Goal: Task Accomplishment & Management: Use online tool/utility

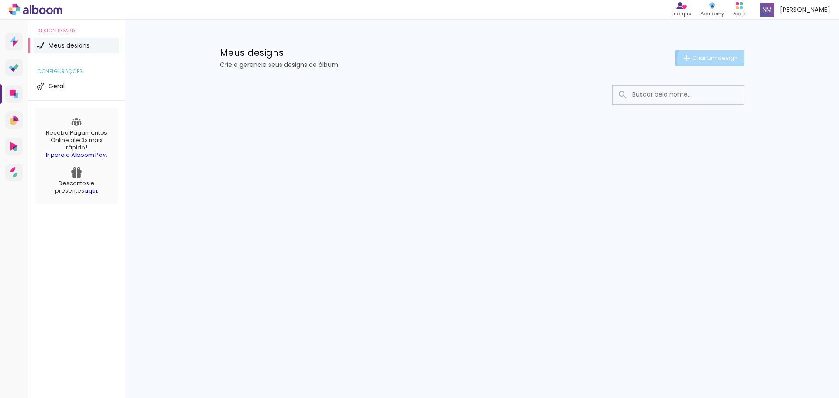
click at [710, 61] on span "Criar um design" at bounding box center [714, 58] width 45 height 6
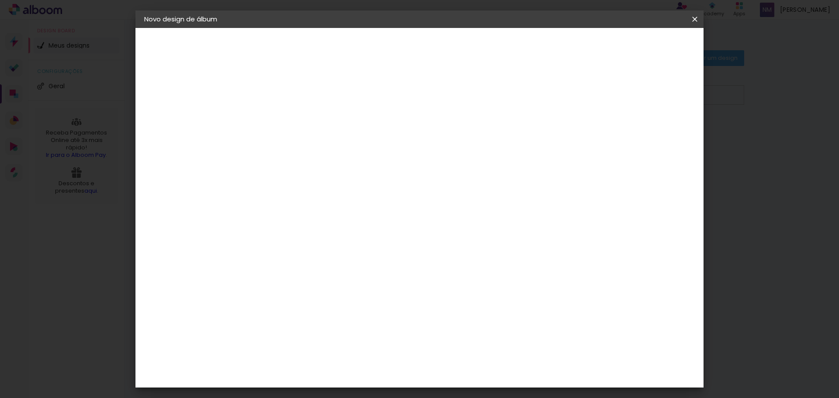
click at [287, 115] on input at bounding box center [287, 118] width 0 height 14
type input "Davi 1 Ano"
type paper-input "Davi 1 Ano"
click at [0, 0] on slot "Avançar" at bounding box center [0, 0] width 0 height 0
click at [317, 165] on input at bounding box center [309, 166] width 88 height 11
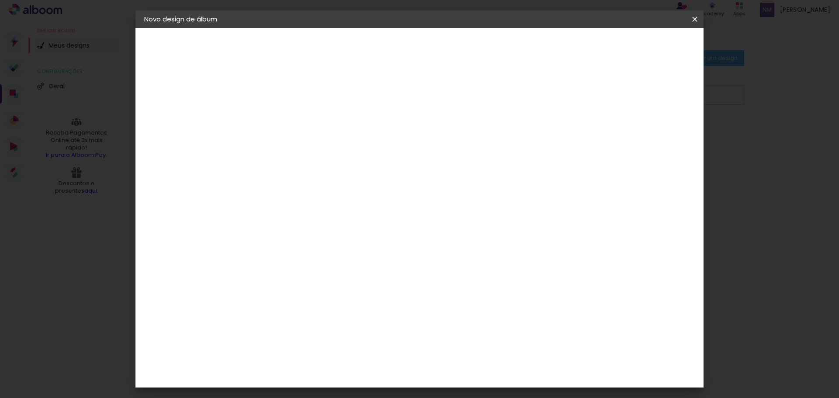
scroll to position [1530, 0]
click at [0, 0] on slot "Avançar" at bounding box center [0, 0] width 0 height 0
click at [321, 146] on input "text" at bounding box center [304, 153] width 34 height 14
click at [491, 144] on paper-item "Padrão" at bounding box center [476, 144] width 175 height 17
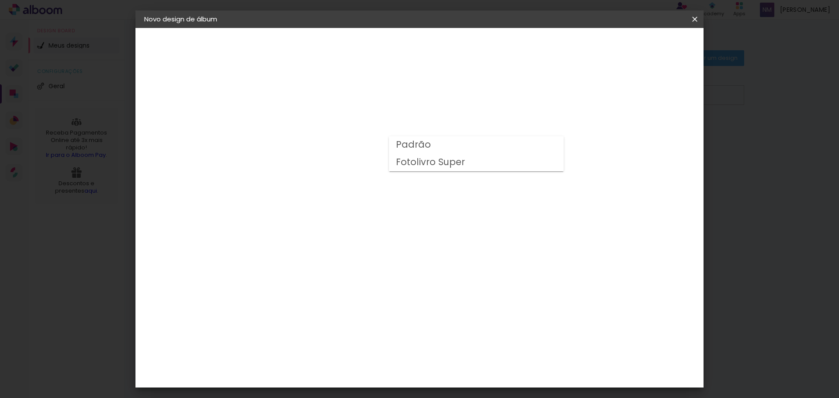
type input "Padrão"
click at [0, 0] on slot "Avançar" at bounding box center [0, 0] width 0 height 0
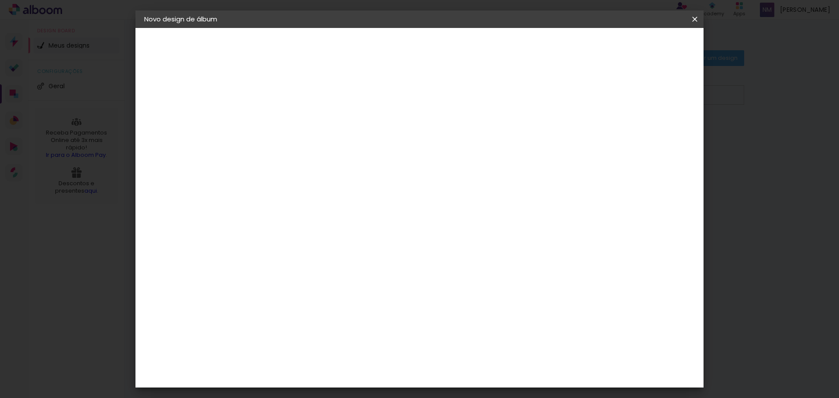
click at [640, 45] on span "Iniciar design" at bounding box center [621, 46] width 40 height 6
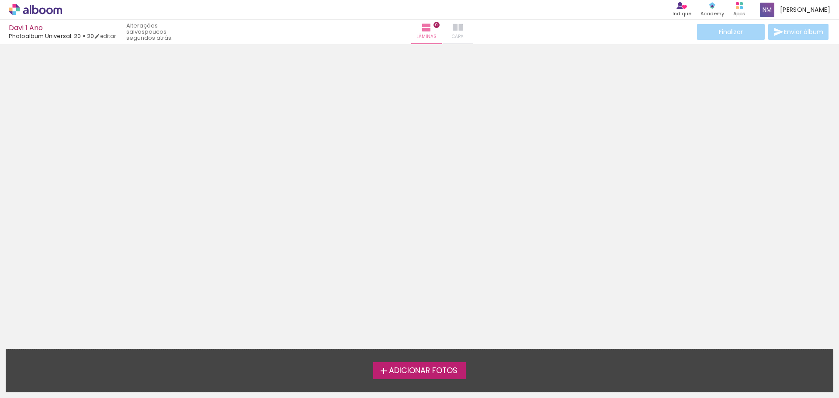
click at [453, 28] on iron-icon at bounding box center [458, 27] width 10 height 10
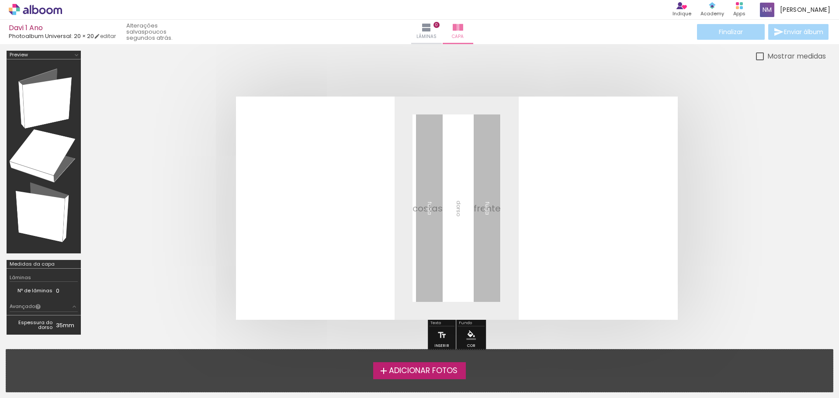
click at [440, 373] on span "Adicionar Fotos" at bounding box center [423, 371] width 69 height 8
click at [0, 0] on input "file" at bounding box center [0, 0] width 0 height 0
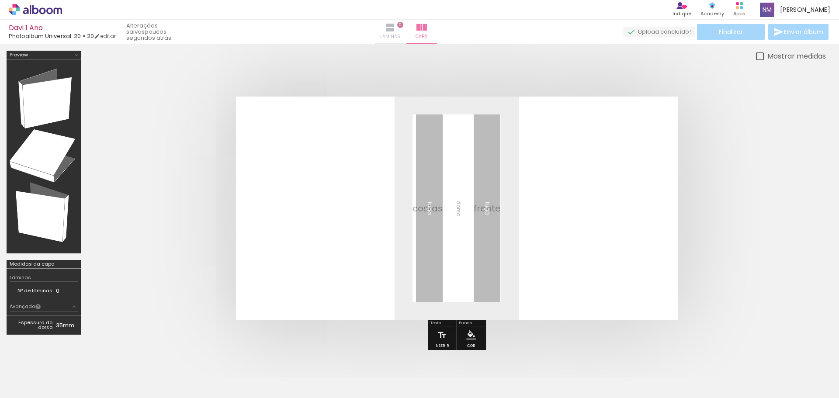
click at [400, 35] on span "Lâminas" at bounding box center [390, 37] width 20 height 8
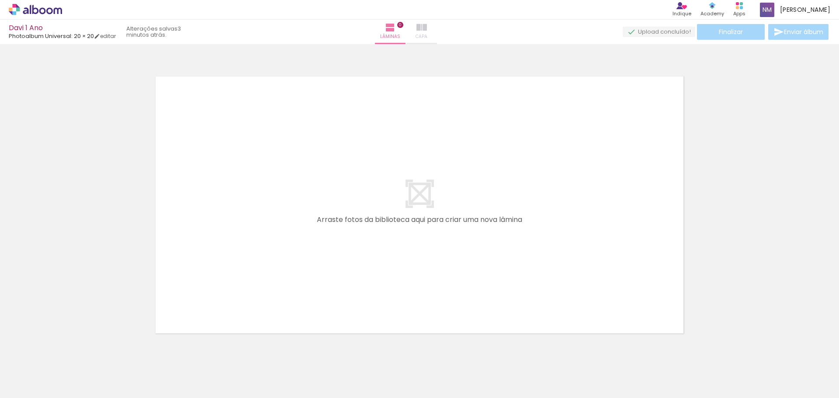
click at [428, 29] on paper-button "Capa" at bounding box center [421, 32] width 31 height 24
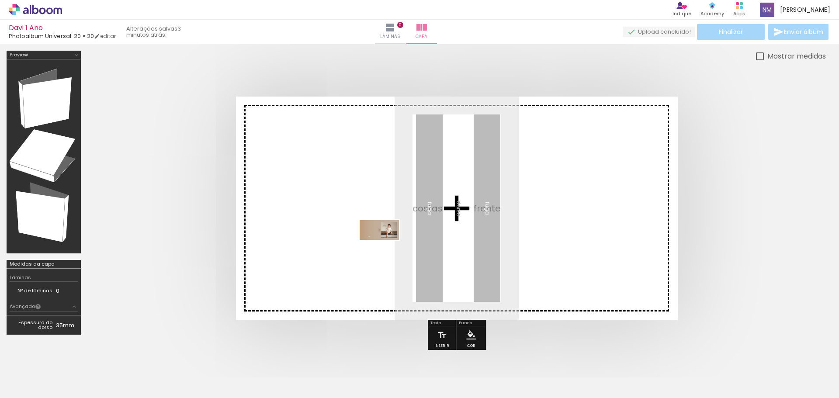
drag, startPoint x: 97, startPoint y: 372, endPoint x: 391, endPoint y: 243, distance: 321.6
click at [391, 243] on quentale-workspace at bounding box center [419, 199] width 839 height 398
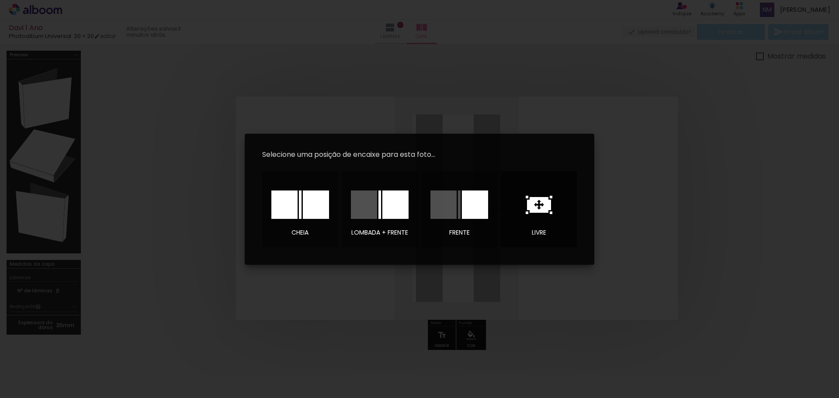
click at [543, 202] on icon at bounding box center [539, 205] width 24 height 16
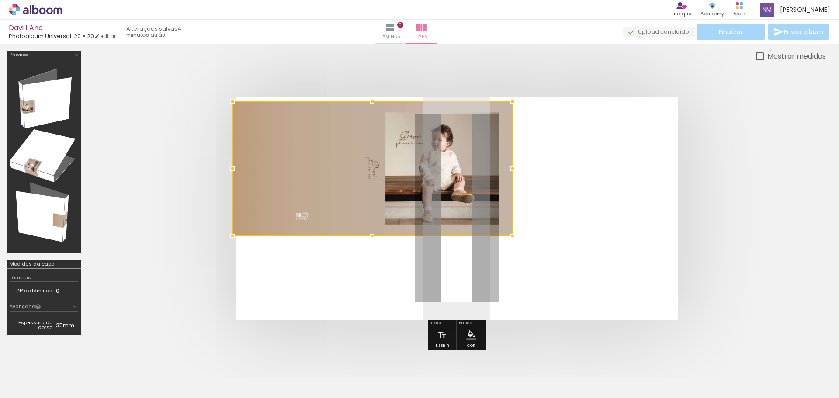
drag, startPoint x: 404, startPoint y: 180, endPoint x: 239, endPoint y: 101, distance: 183.4
click at [239, 101] on div at bounding box center [232, 101] width 17 height 17
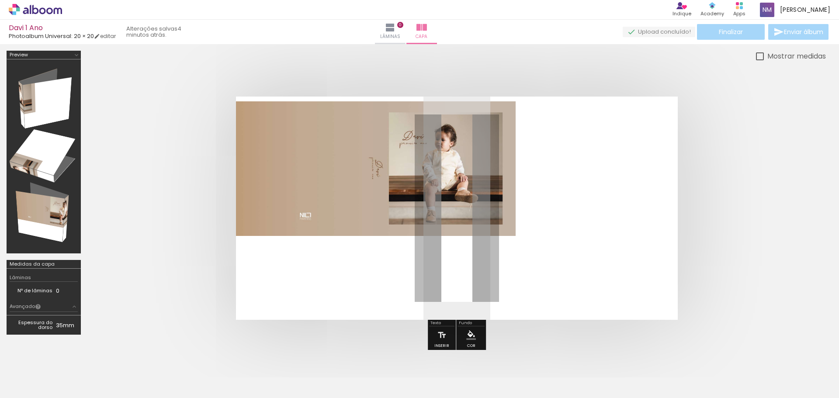
click at [506, 226] on quentale-photo at bounding box center [376, 168] width 280 height 135
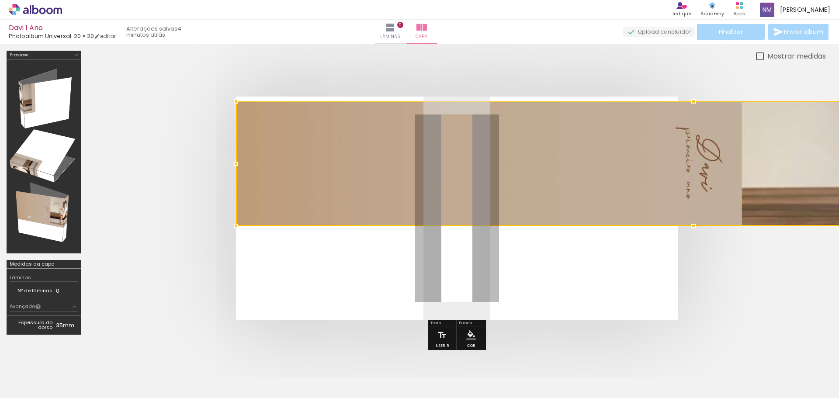
drag, startPoint x: 513, startPoint y: 238, endPoint x: 451, endPoint y: 228, distance: 62.4
click at [451, 228] on album-spread at bounding box center [457, 208] width 442 height 223
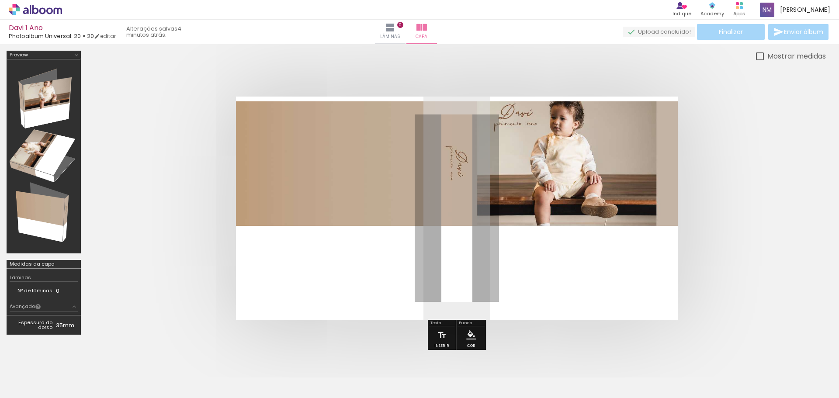
click at [454, 183] on quentale-photo at bounding box center [457, 163] width 442 height 125
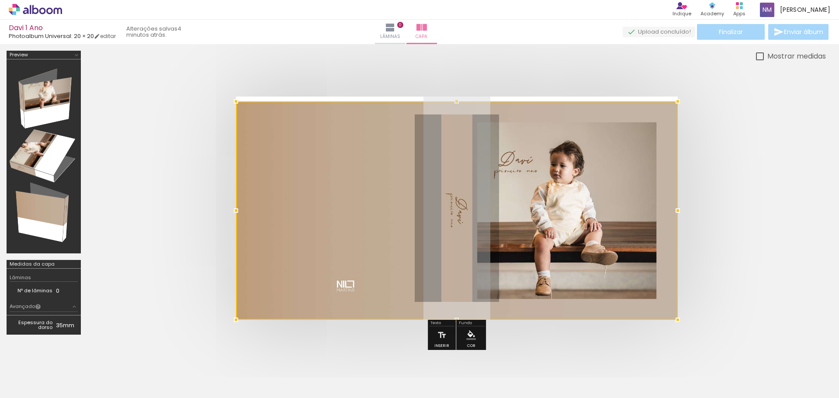
drag, startPoint x: 455, startPoint y: 226, endPoint x: 464, endPoint y: 303, distance: 77.9
click at [464, 303] on div at bounding box center [457, 210] width 442 height 219
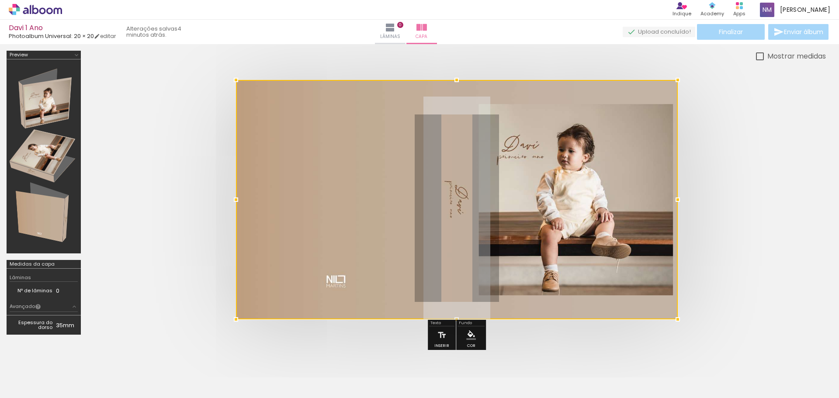
click at [456, 101] on div at bounding box center [457, 200] width 442 height 240
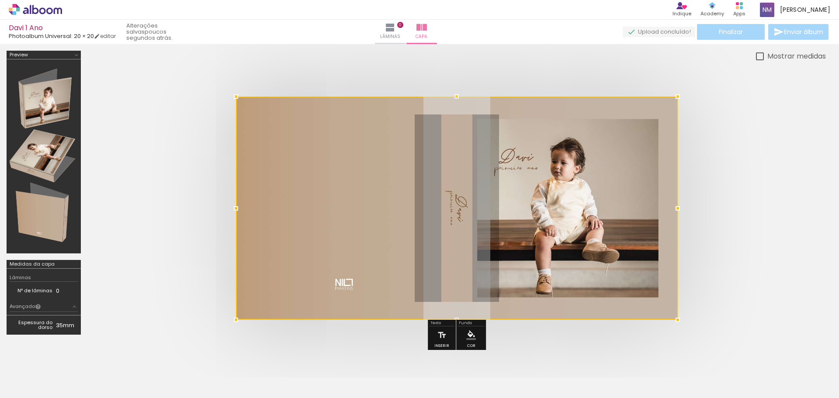
click at [742, 249] on quentale-cover at bounding box center [456, 208] width 669 height 223
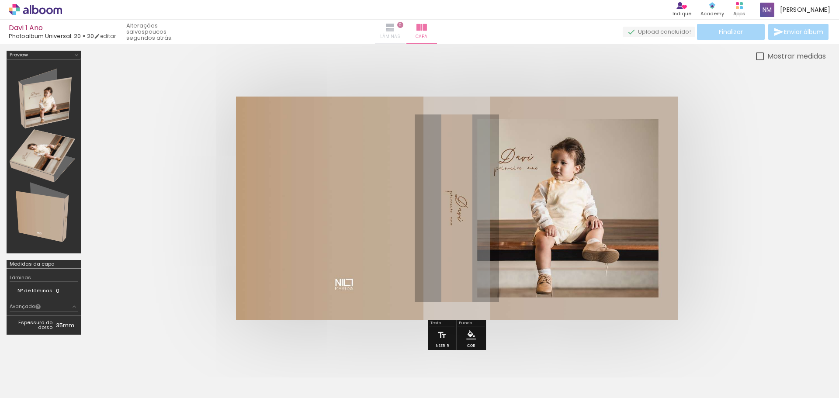
click at [406, 41] on paper-button "Lâminas 0" at bounding box center [390, 32] width 31 height 24
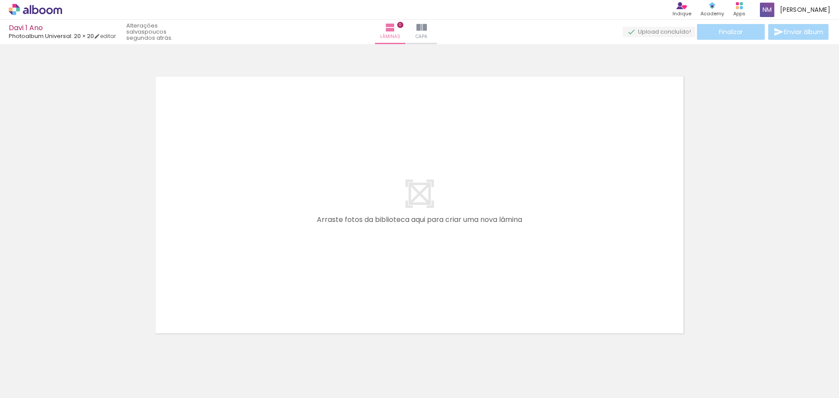
click at [135, 371] on div at bounding box center [136, 369] width 43 height 22
click at [136, 371] on div at bounding box center [136, 369] width 43 height 22
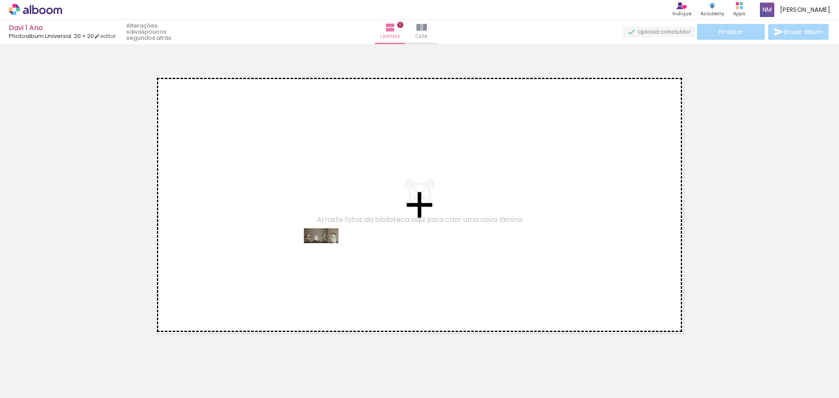
drag, startPoint x: 146, startPoint y: 368, endPoint x: 329, endPoint y: 251, distance: 216.5
click at [329, 251] on quentale-workspace at bounding box center [419, 199] width 839 height 398
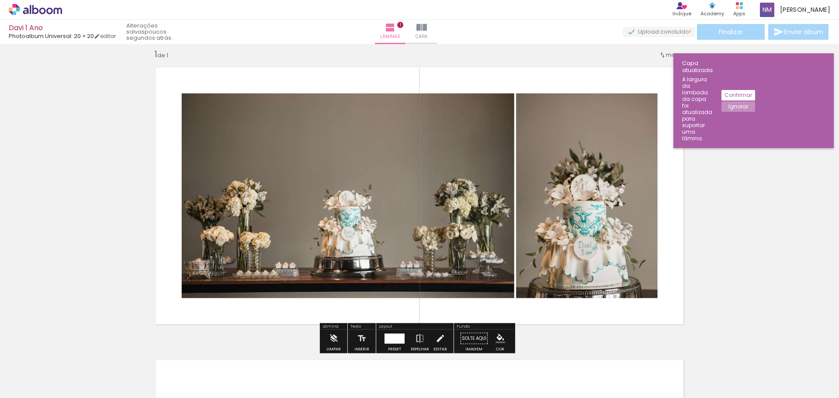
scroll to position [11, 0]
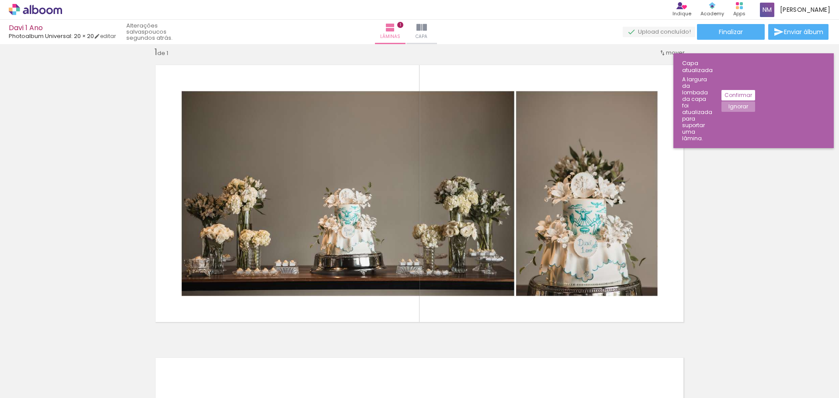
click at [195, 372] on div at bounding box center [185, 369] width 43 height 22
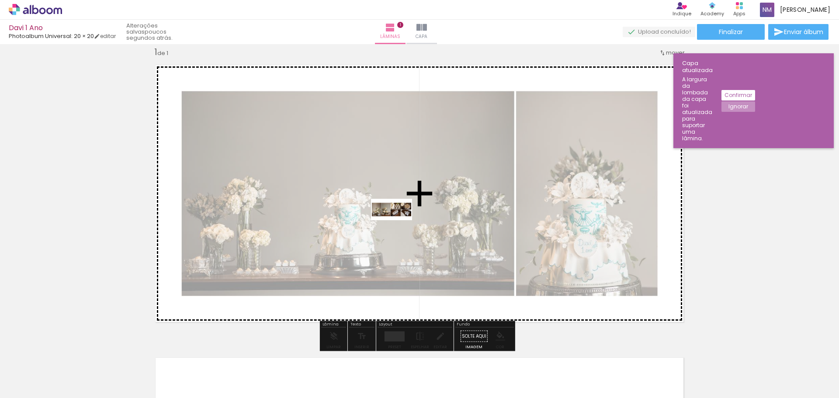
drag, startPoint x: 195, startPoint y: 372, endPoint x: 398, endPoint y: 226, distance: 249.9
click at [398, 226] on quentale-workspace at bounding box center [419, 199] width 839 height 398
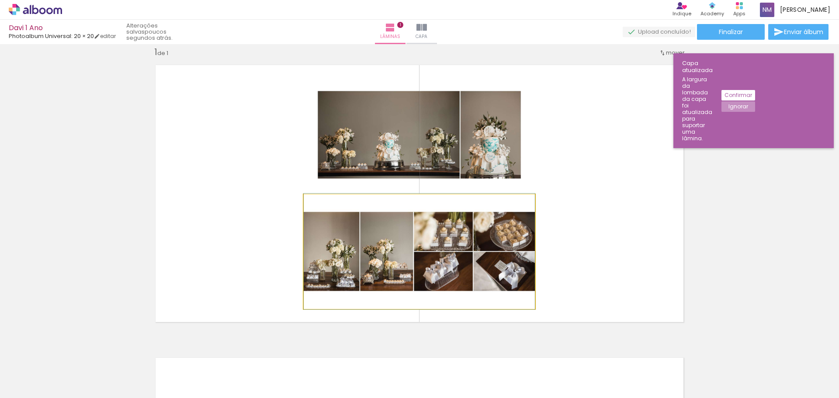
click at [493, 266] on quentale-photo at bounding box center [419, 251] width 231 height 115
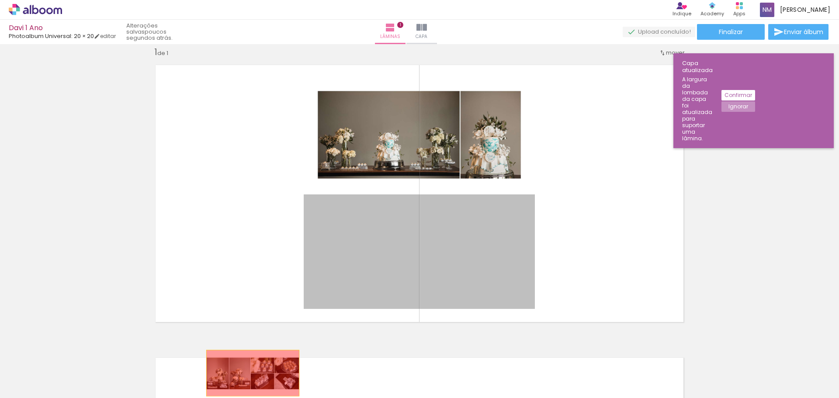
drag, startPoint x: 416, startPoint y: 258, endPoint x: 249, endPoint y: 373, distance: 202.7
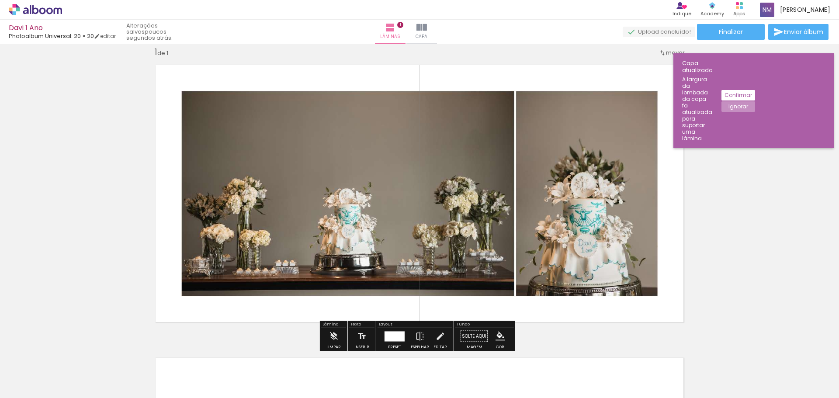
click at [761, 241] on div "Inserir lâmina 1 de 1" at bounding box center [419, 329] width 839 height 586
click at [427, 30] on iron-icon at bounding box center [422, 27] width 10 height 10
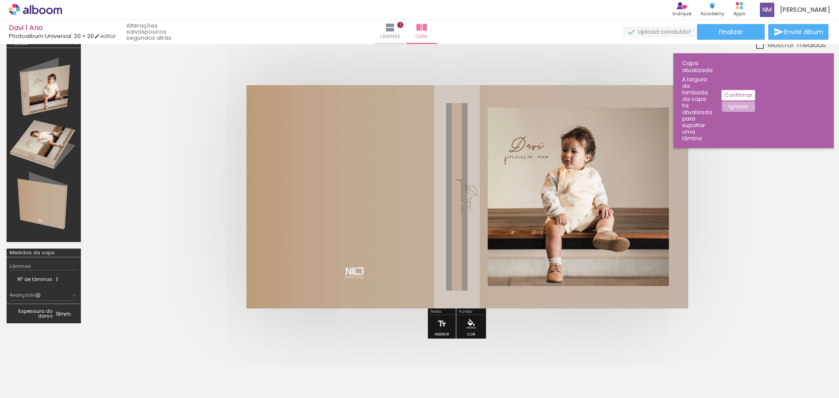
click at [0, 0] on slot "Ignorar" at bounding box center [0, 0] width 0 height 0
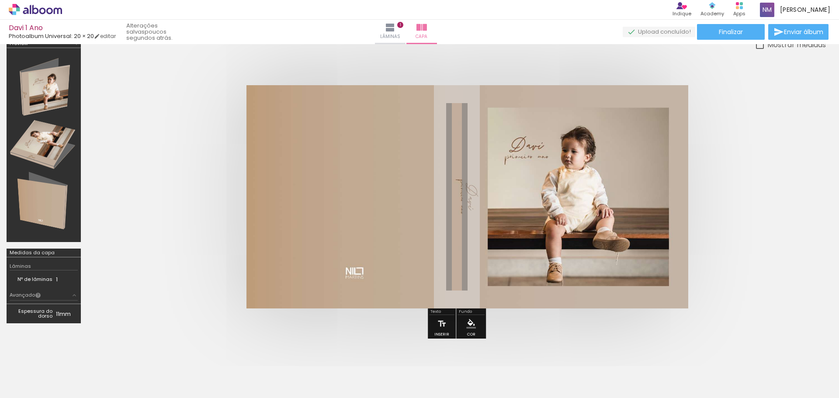
click at [577, 211] on quentale-photo at bounding box center [468, 196] width 442 height 223
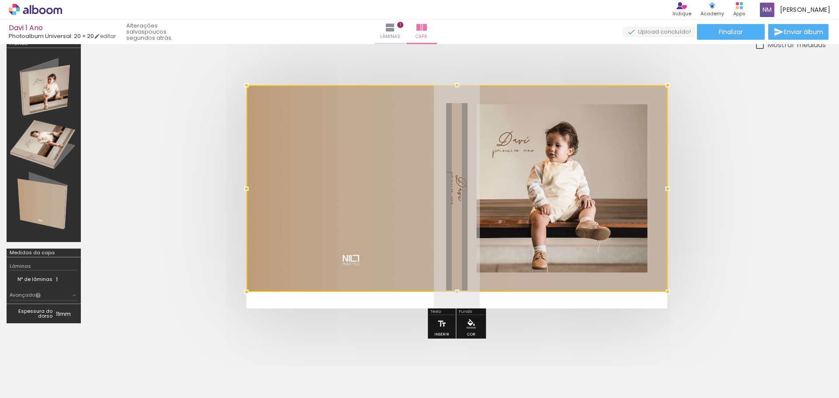
drag, startPoint x: 688, startPoint y: 309, endPoint x: 652, endPoint y: 288, distance: 41.5
click at [652, 288] on div at bounding box center [457, 188] width 421 height 207
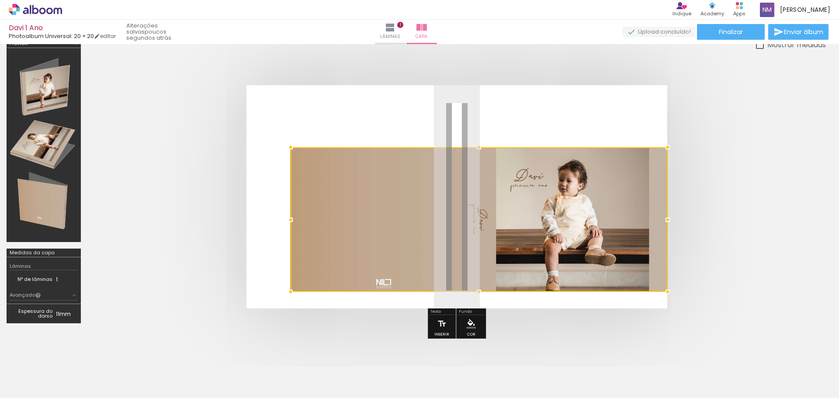
drag, startPoint x: 251, startPoint y: 87, endPoint x: 311, endPoint y: 149, distance: 86.6
click at [310, 149] on div at bounding box center [479, 219] width 377 height 145
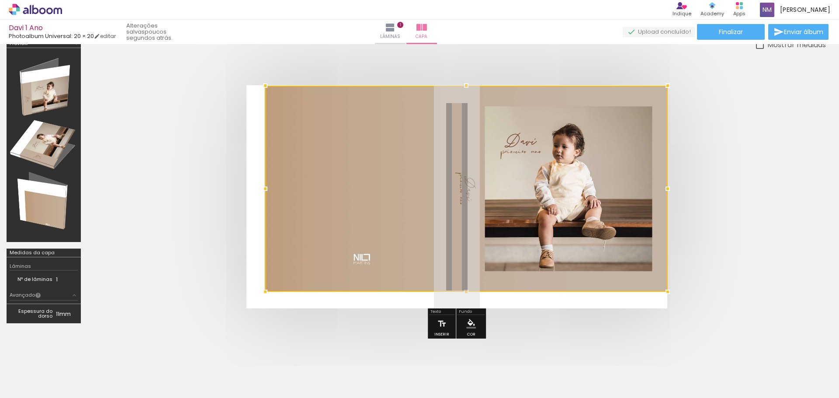
drag, startPoint x: 291, startPoint y: 147, endPoint x: 265, endPoint y: 103, distance: 51.3
click at [265, 103] on div at bounding box center [466, 189] width 403 height 206
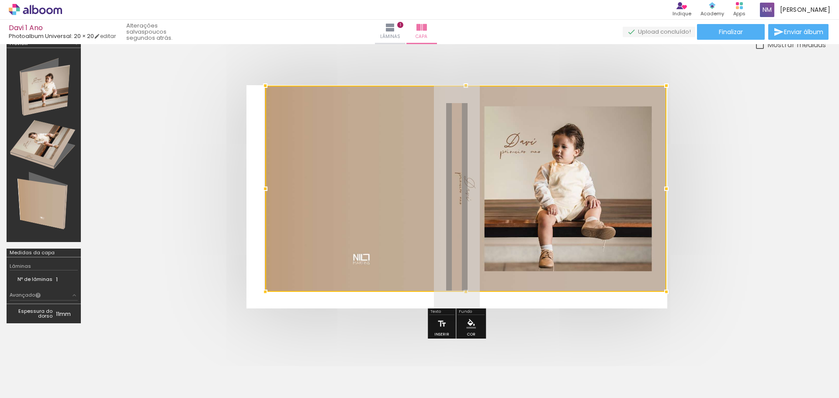
drag, startPoint x: 668, startPoint y: 192, endPoint x: 654, endPoint y: 194, distance: 14.5
click at [654, 194] on div at bounding box center [465, 189] width 401 height 206
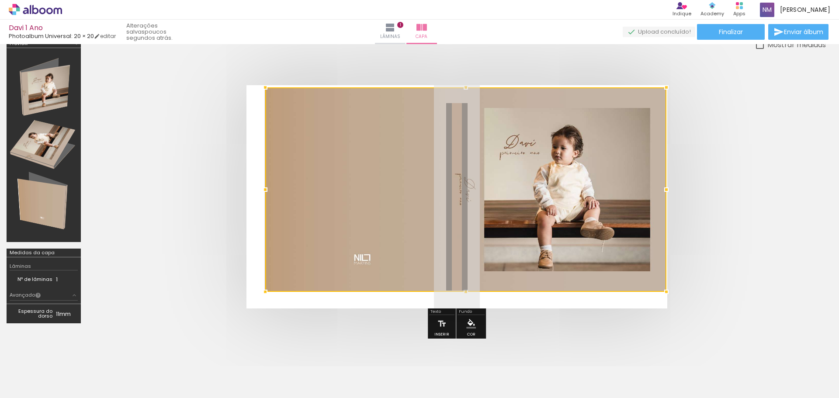
drag, startPoint x: 467, startPoint y: 83, endPoint x: 470, endPoint y: 102, distance: 19.0
click at [470, 102] on div at bounding box center [465, 189] width 401 height 205
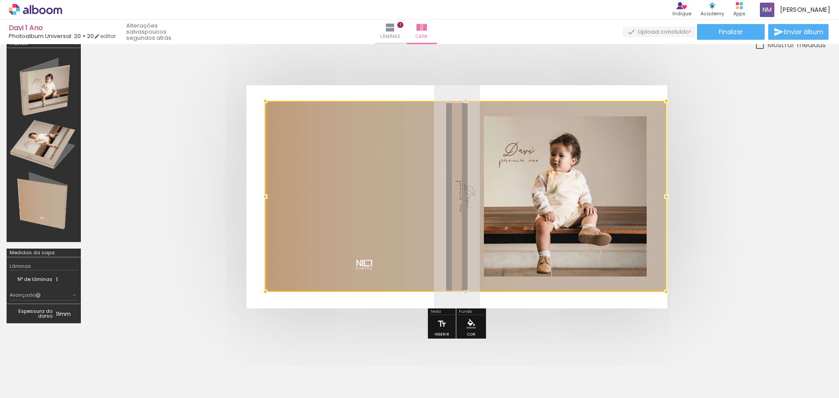
drag, startPoint x: 466, startPoint y: 89, endPoint x: 470, endPoint y: 102, distance: 14.1
click at [470, 102] on div at bounding box center [465, 100] width 17 height 17
click at [736, 151] on quentale-cover at bounding box center [456, 196] width 669 height 223
